Goal: Find contact information: Find contact information

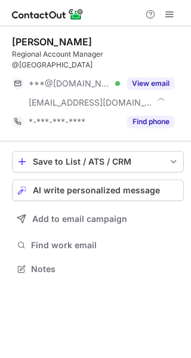
scroll to position [249, 191]
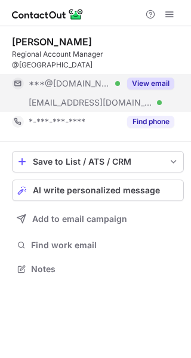
click at [158, 77] on button "View email" at bounding box center [150, 83] width 47 height 12
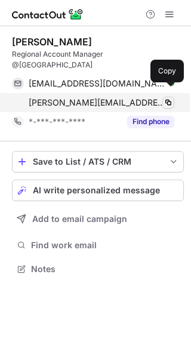
click at [173, 97] on button at bounding box center [168, 103] width 12 height 12
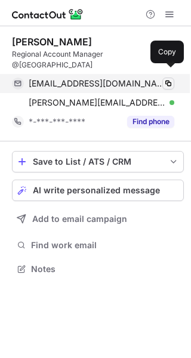
click at [167, 79] on span at bounding box center [168, 84] width 10 height 10
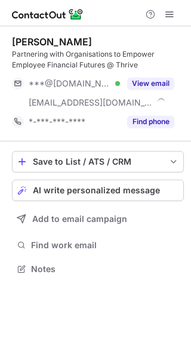
scroll to position [260, 191]
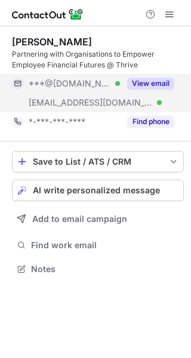
click at [151, 80] on button "View email" at bounding box center [150, 83] width 47 height 12
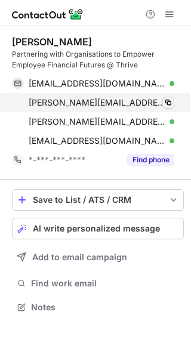
scroll to position [298, 191]
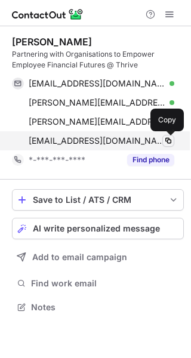
click at [167, 142] on span at bounding box center [168, 141] width 10 height 10
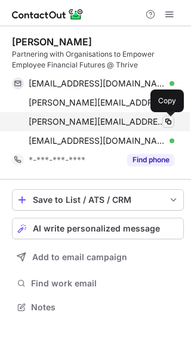
click at [170, 120] on span at bounding box center [168, 122] width 10 height 10
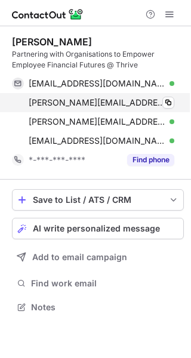
click at [174, 101] on div "ryan.may@capita.com Verified Copy" at bounding box center [93, 102] width 162 height 19
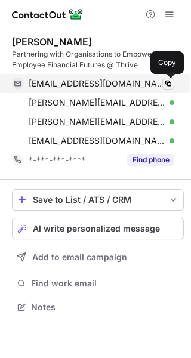
click at [170, 83] on span at bounding box center [168, 84] width 10 height 10
